Goal: Information Seeking & Learning: Learn about a topic

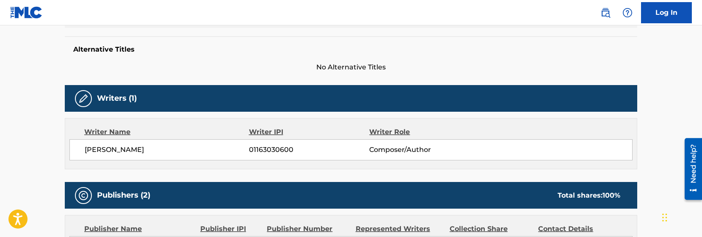
scroll to position [220, 0]
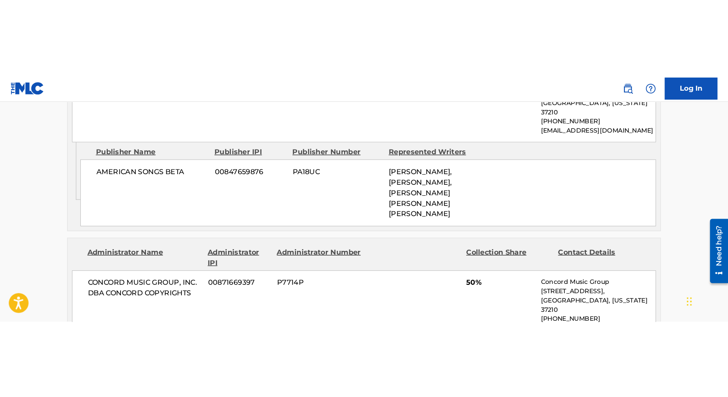
scroll to position [616, 0]
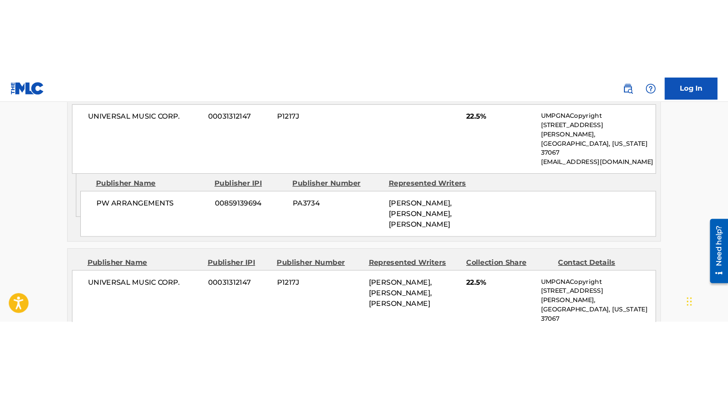
scroll to position [781, 0]
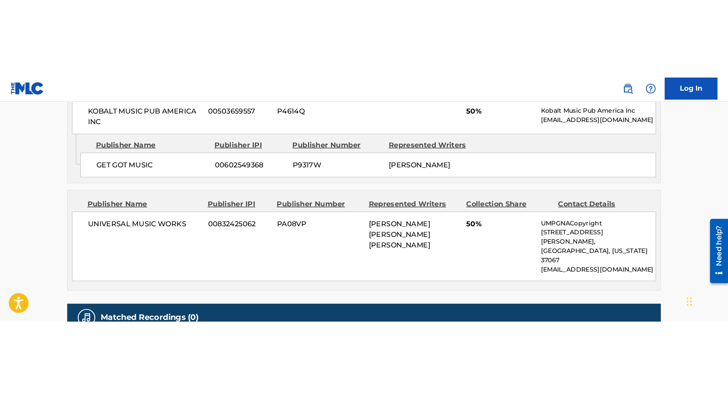
scroll to position [354, 0]
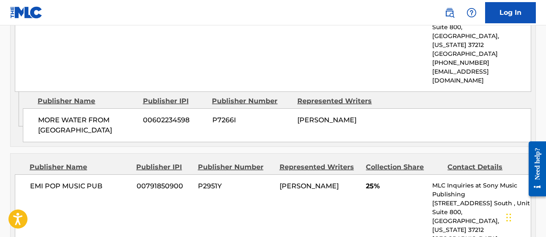
scroll to position [605, 0]
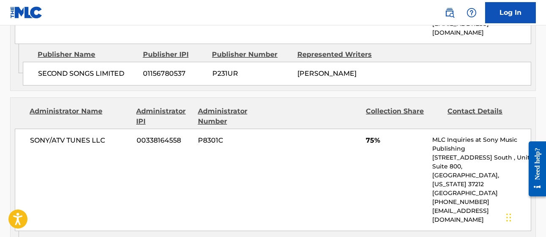
scroll to position [521, 0]
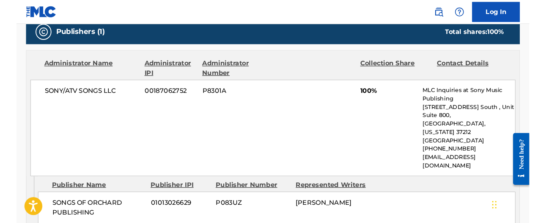
scroll to position [359, 0]
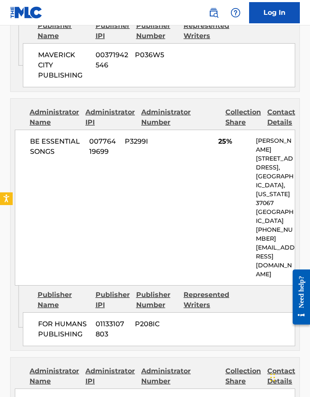
scroll to position [646, 0]
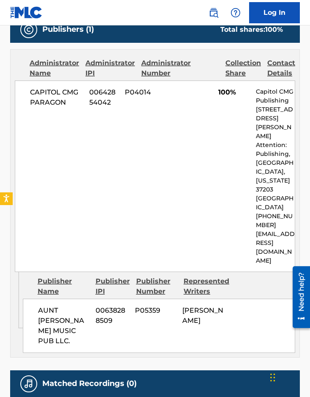
scroll to position [387, 0]
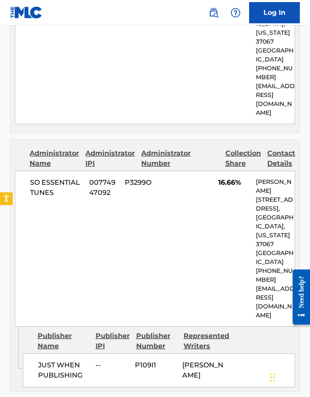
scroll to position [546, 0]
